Goal: Register for event/course

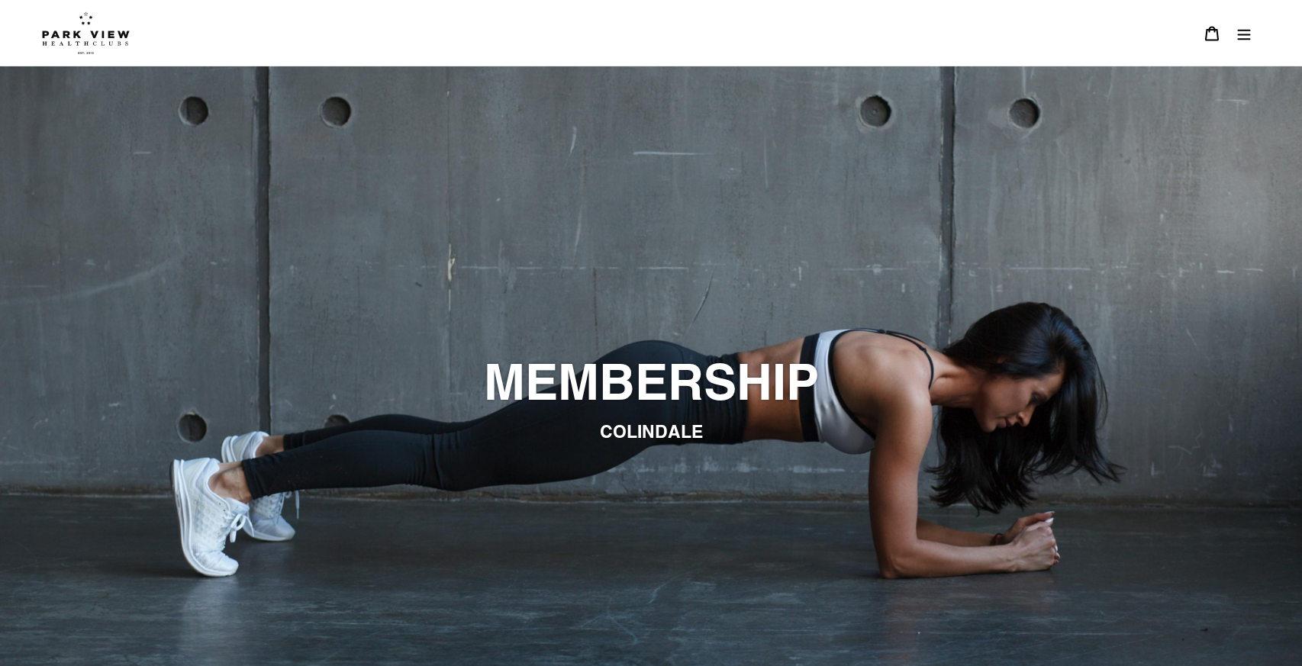
click at [115, 35] on img at bounding box center [86, 32] width 88 height 43
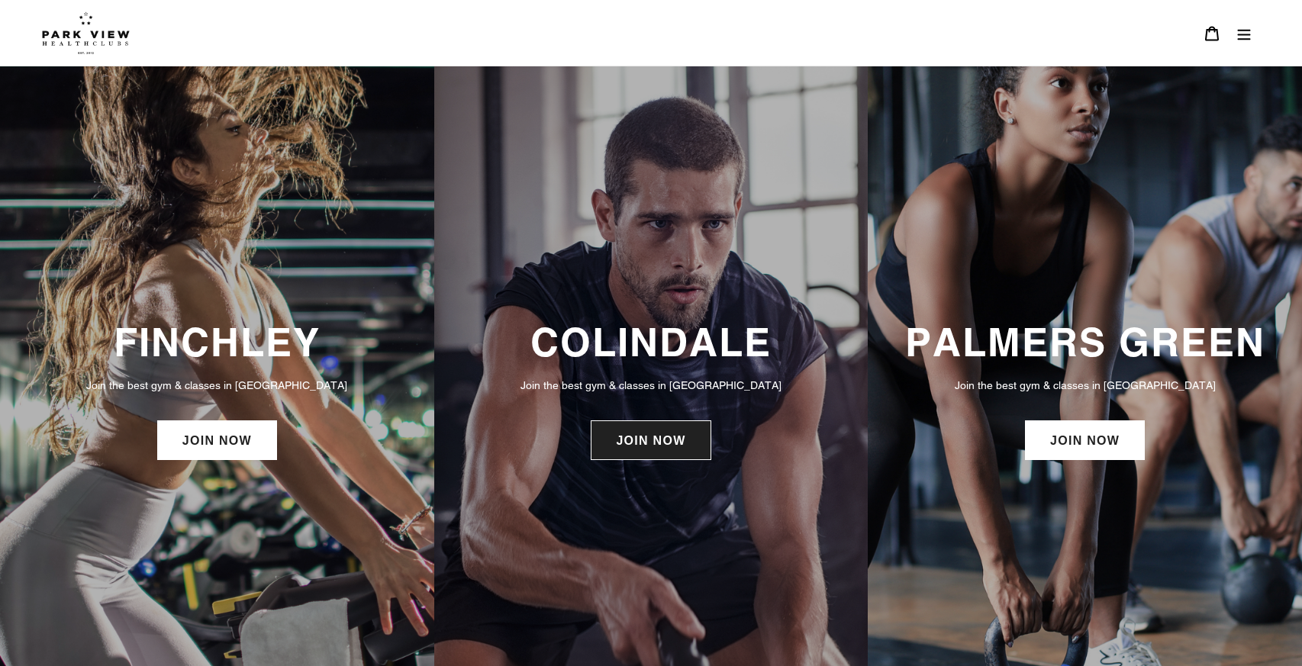
click at [681, 444] on link "JOIN NOW" at bounding box center [651, 441] width 120 height 40
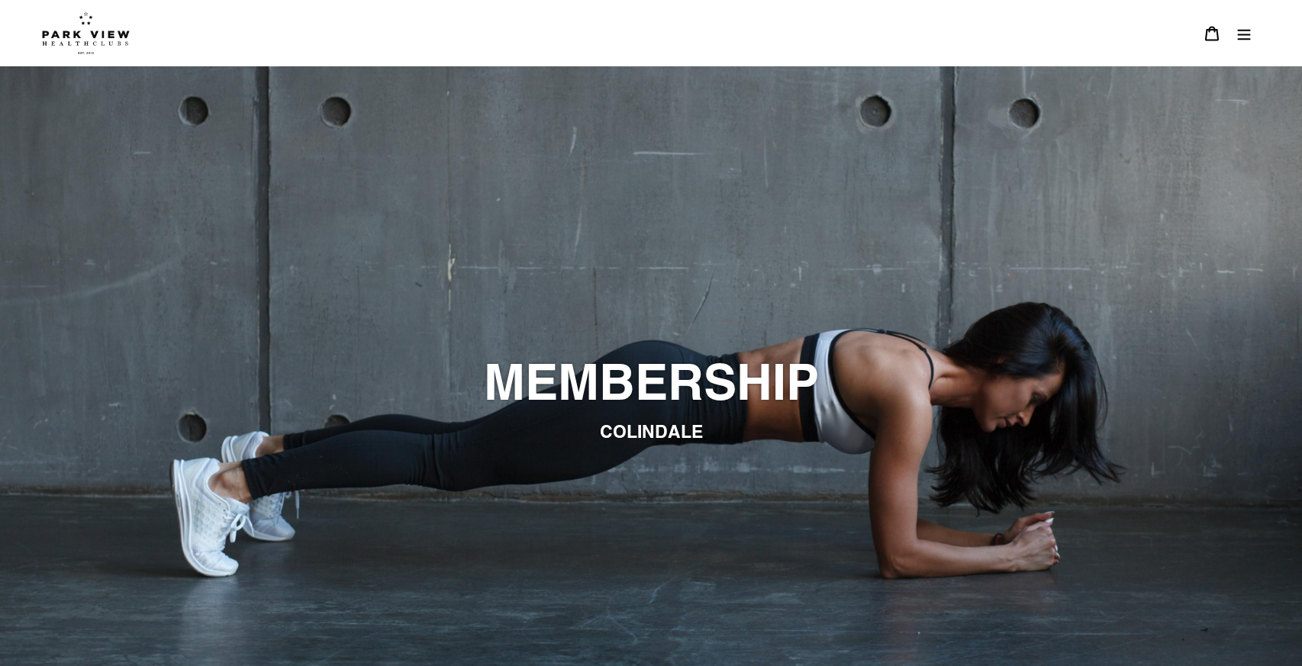
click at [1252, 42] on button "Menu" at bounding box center [1244, 33] width 32 height 33
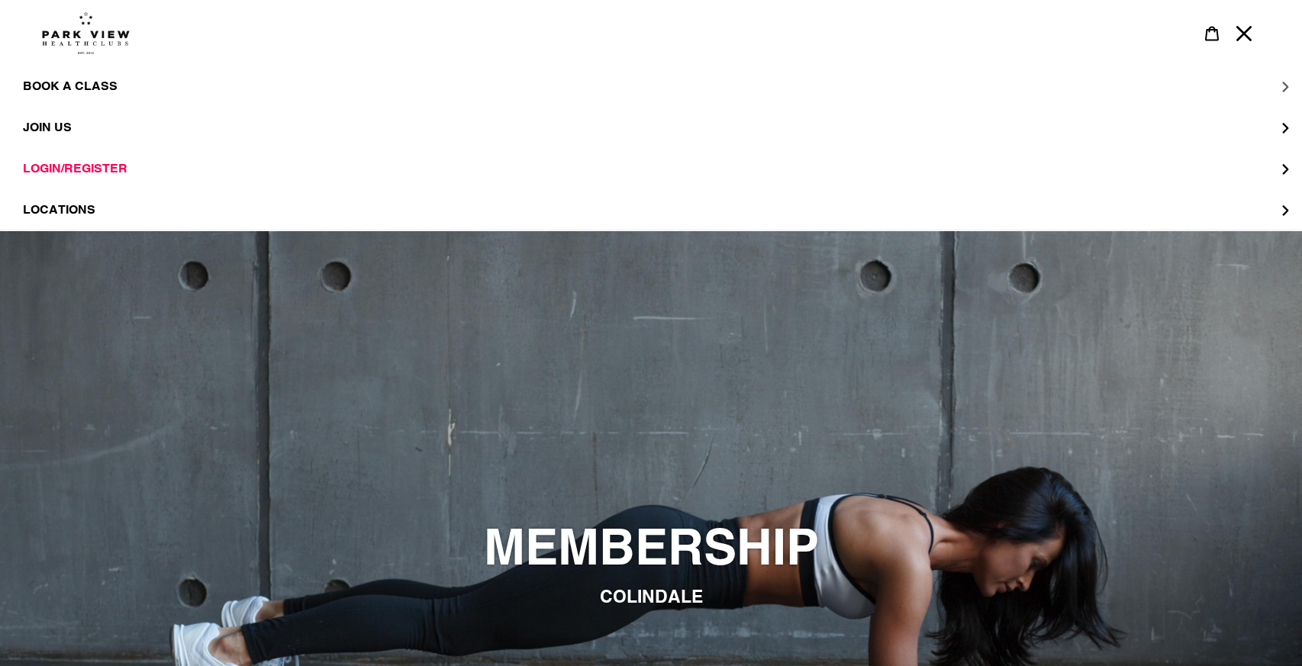
click at [63, 94] on button "BOOK A CLASS" at bounding box center [651, 86] width 1302 height 41
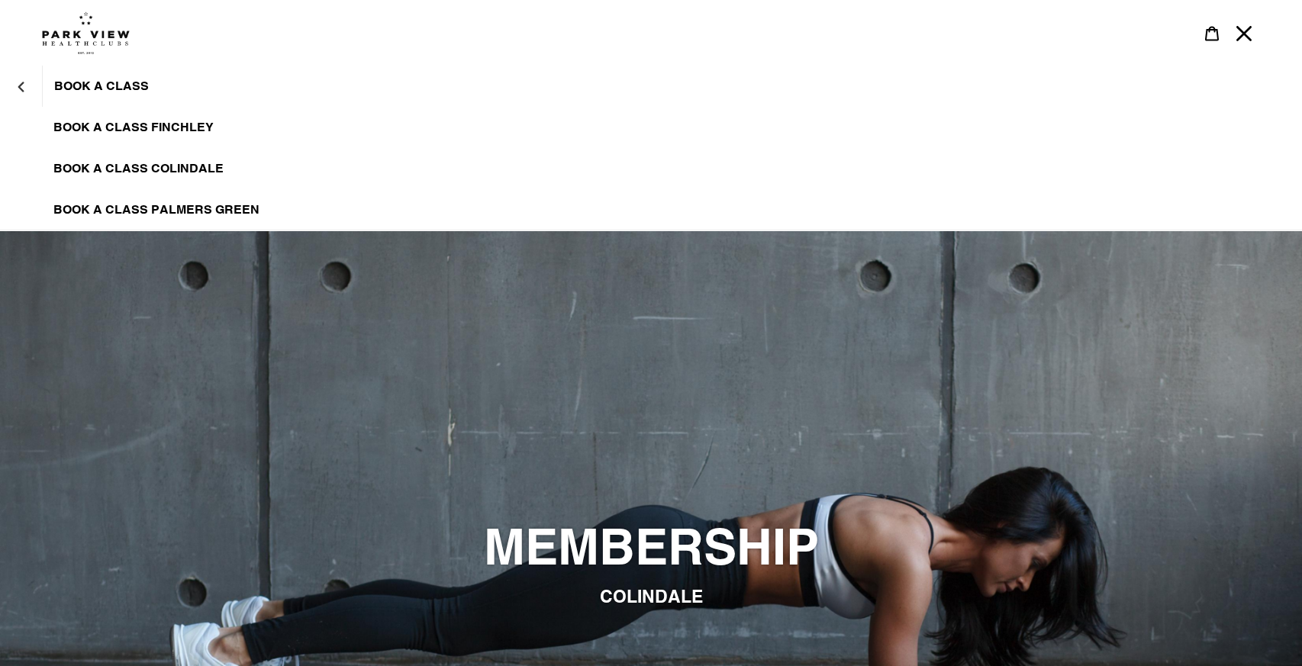
click at [134, 164] on span "BOOK A CLASS COLINDALE" at bounding box center [138, 168] width 170 height 15
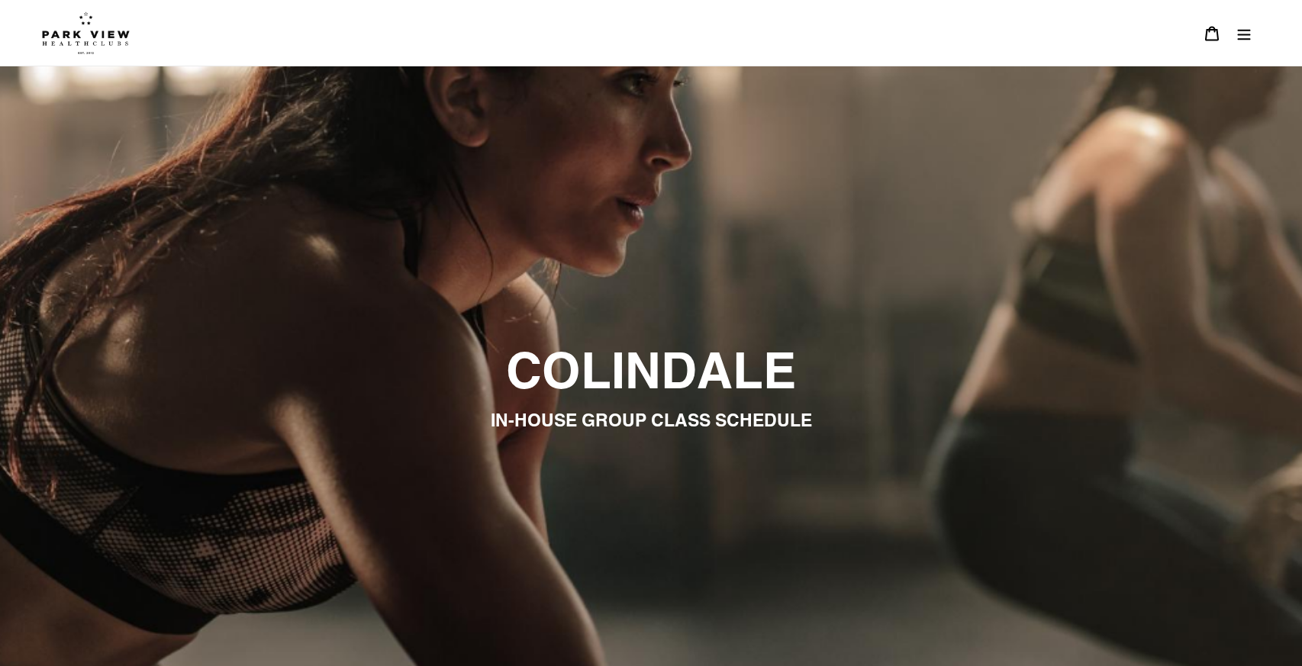
scroll to position [1608, 0]
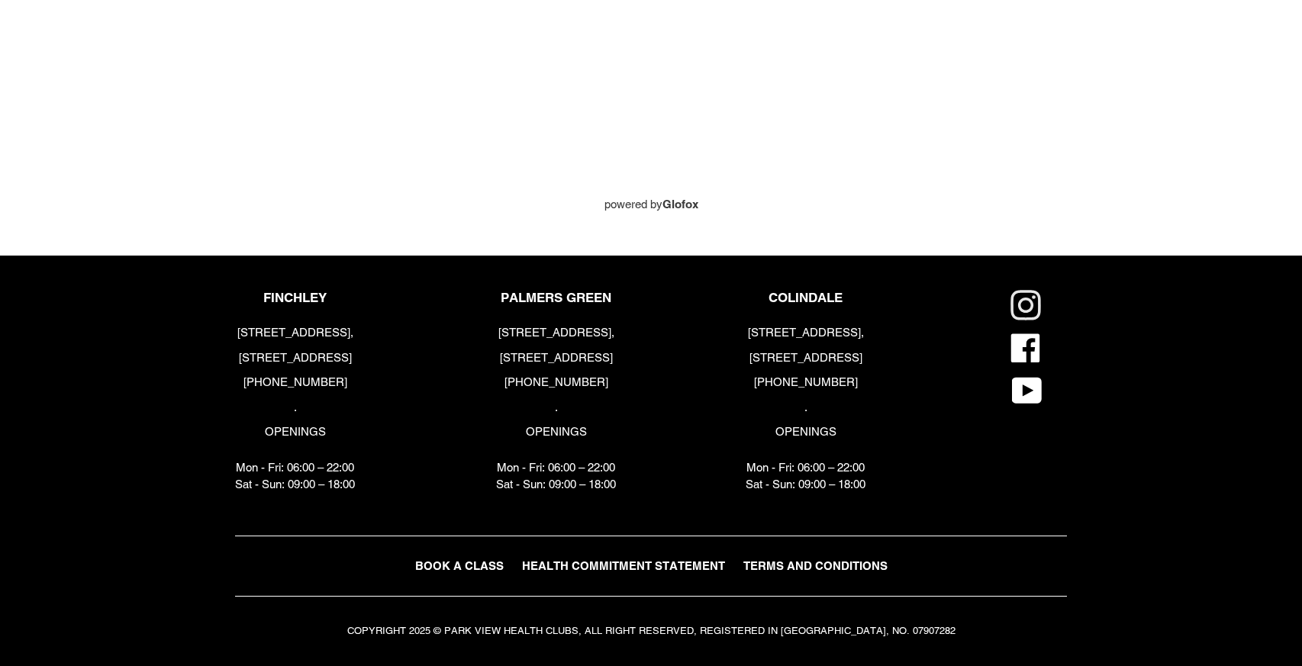
click at [1022, 311] on icon at bounding box center [1024, 305] width 15 height 15
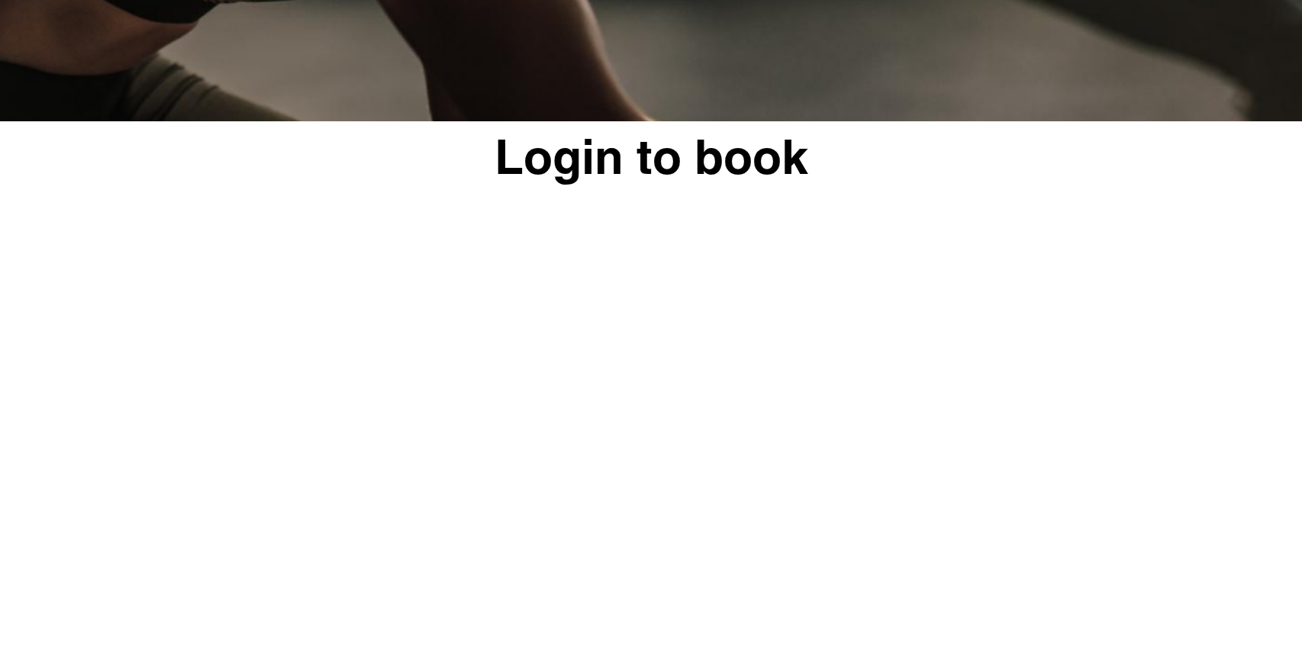
scroll to position [0, 0]
